Goal: Task Accomplishment & Management: Manage account settings

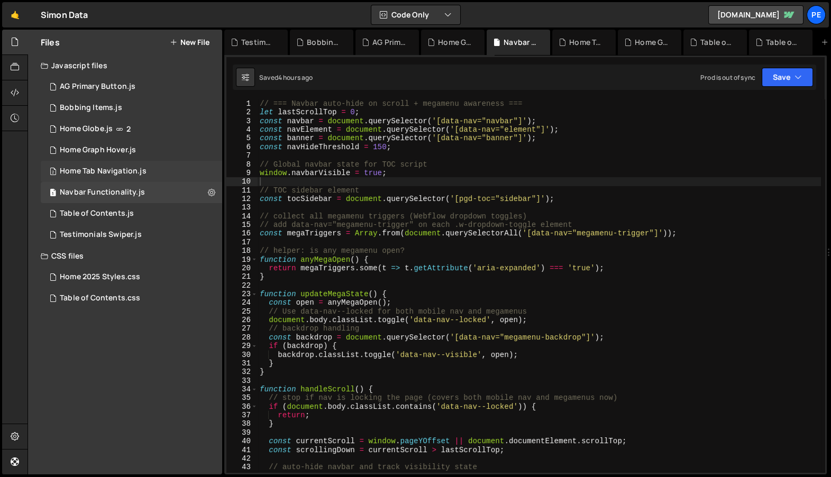
click at [145, 168] on div "2 Home Tab Navigation.js 0" at bounding box center [131, 171] width 181 height 21
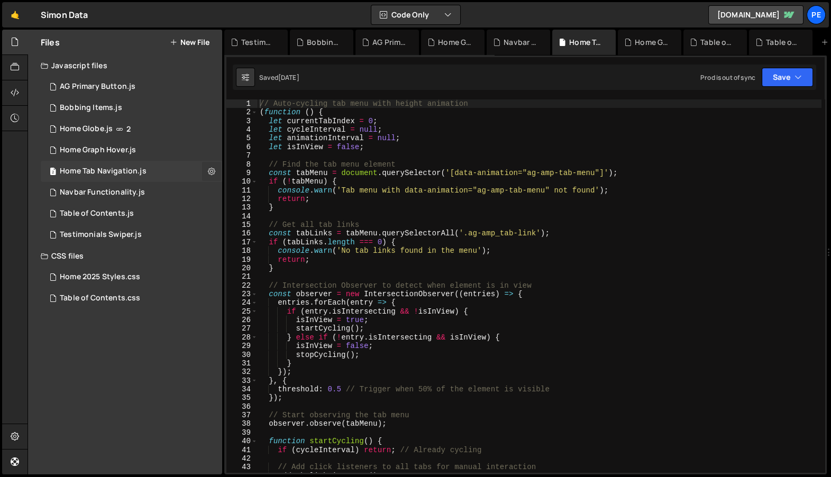
click at [209, 169] on icon at bounding box center [211, 171] width 7 height 10
type input "Home Tab Navigation"
radio input "true"
checkbox input "true"
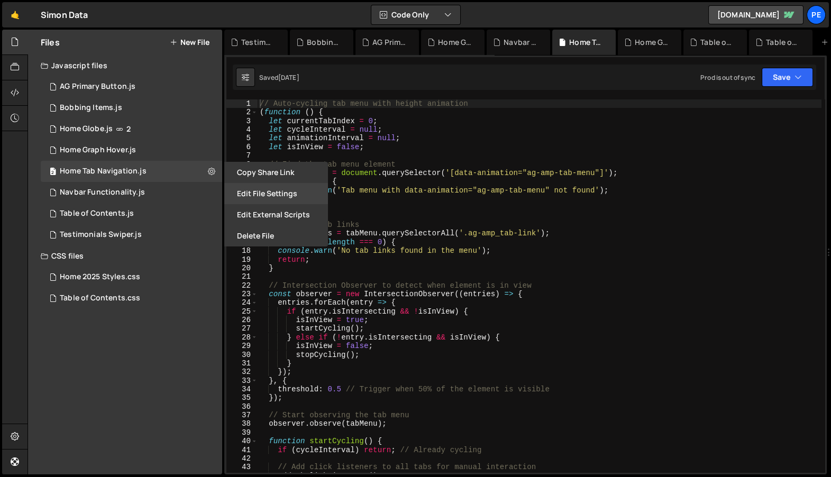
click at [264, 188] on button "Edit File Settings" at bounding box center [276, 193] width 104 height 21
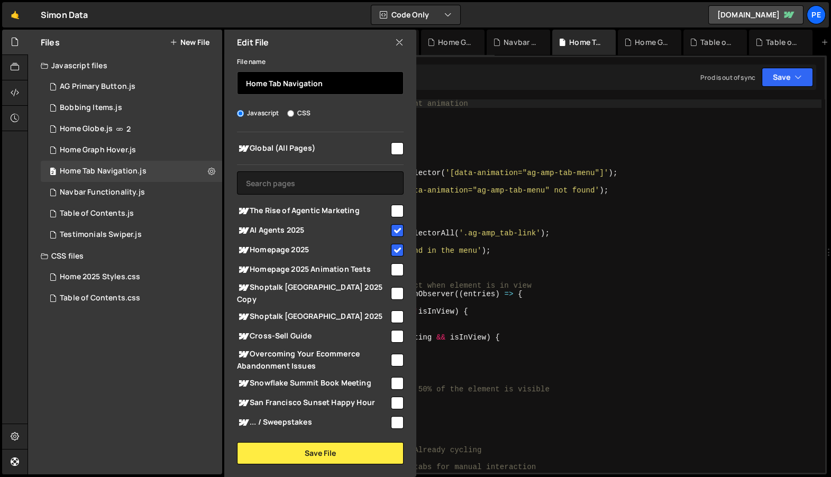
click at [258, 81] on input "Home Tab Navigation" at bounding box center [320, 82] width 167 height 23
type input "Tabs Navigation"
click at [391, 146] on input "checkbox" at bounding box center [397, 148] width 13 height 13
checkbox input "true"
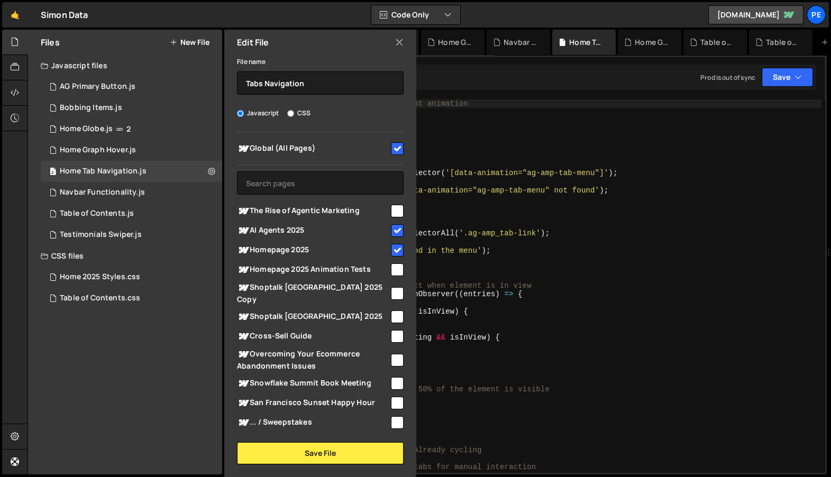
drag, startPoint x: 396, startPoint y: 230, endPoint x: 395, endPoint y: 242, distance: 11.7
click at [396, 230] on input "checkbox" at bounding box center [397, 230] width 13 height 13
checkbox input "false"
click at [395, 248] on input "checkbox" at bounding box center [397, 250] width 13 height 13
checkbox input "false"
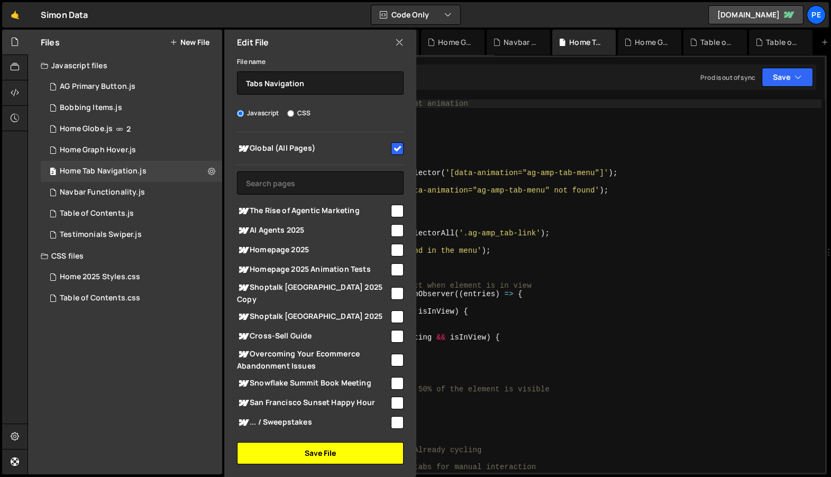
click at [317, 452] on button "Save File" at bounding box center [320, 453] width 167 height 22
